Goal: Register for event/course

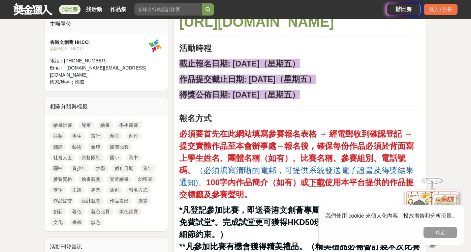
scroll to position [303, 0]
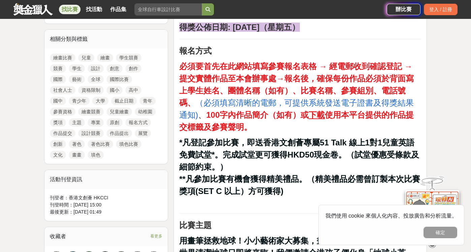
click at [315, 119] on u "下載" at bounding box center [317, 114] width 16 height 9
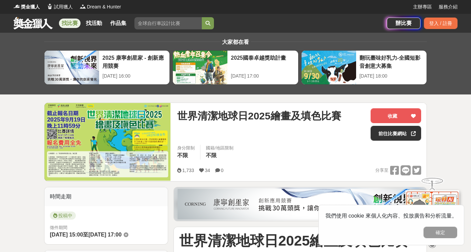
scroll to position [0, 0]
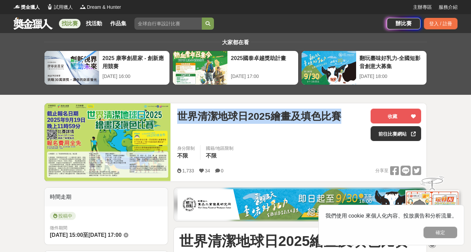
drag, startPoint x: 179, startPoint y: 115, endPoint x: 365, endPoint y: 119, distance: 186.7
click at [367, 118] on div "世界清潔地球日2025繪畫及填色比賽 收藏 前往比賽網站" at bounding box center [299, 126] width 244 height 36
copy span "世界清潔地球日2025繪畫及填色比賽"
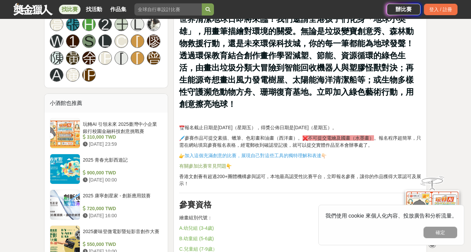
scroll to position [539, 0]
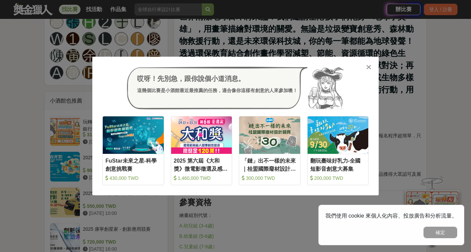
click at [368, 66] on icon at bounding box center [368, 67] width 5 height 7
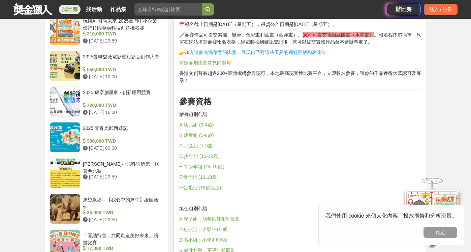
scroll to position [640, 0]
drag, startPoint x: 178, startPoint y: 161, endPoint x: 219, endPoint y: 160, distance: 41.5
click at [437, 235] on button "確定" at bounding box center [440, 231] width 34 height 11
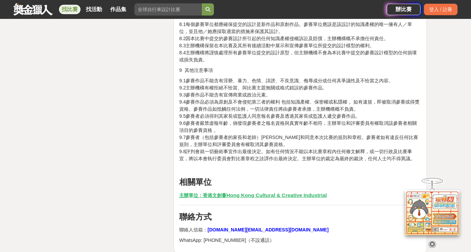
scroll to position [1853, 0]
click at [242, 191] on u "Hong Kong Cultural & Creative Industrial" at bounding box center [276, 194] width 100 height 6
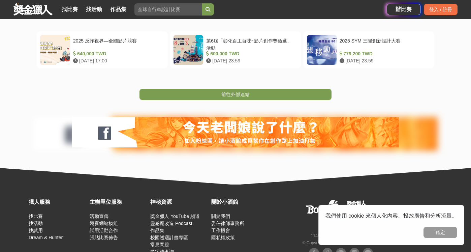
scroll to position [168, 0]
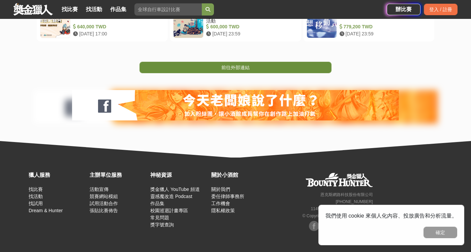
drag, startPoint x: 238, startPoint y: 64, endPoint x: 256, endPoint y: 64, distance: 18.5
click at [238, 65] on span "前往外部連結" at bounding box center [235, 67] width 28 height 5
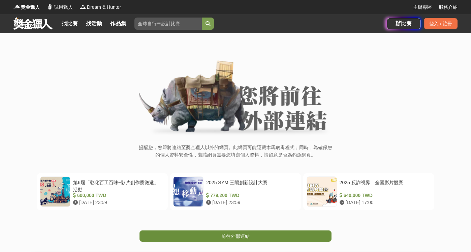
click at [252, 239] on link "前往外部連結" at bounding box center [235, 235] width 192 height 11
